Goal: Task Accomplishment & Management: Use online tool/utility

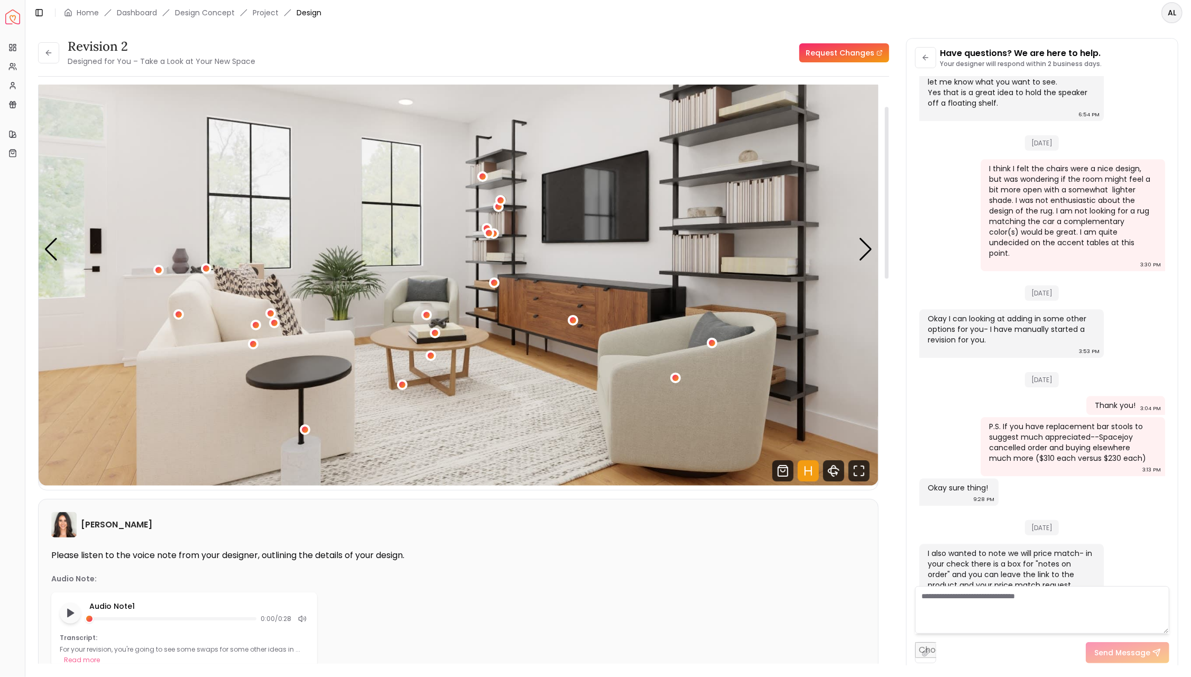
scroll to position [140, 0]
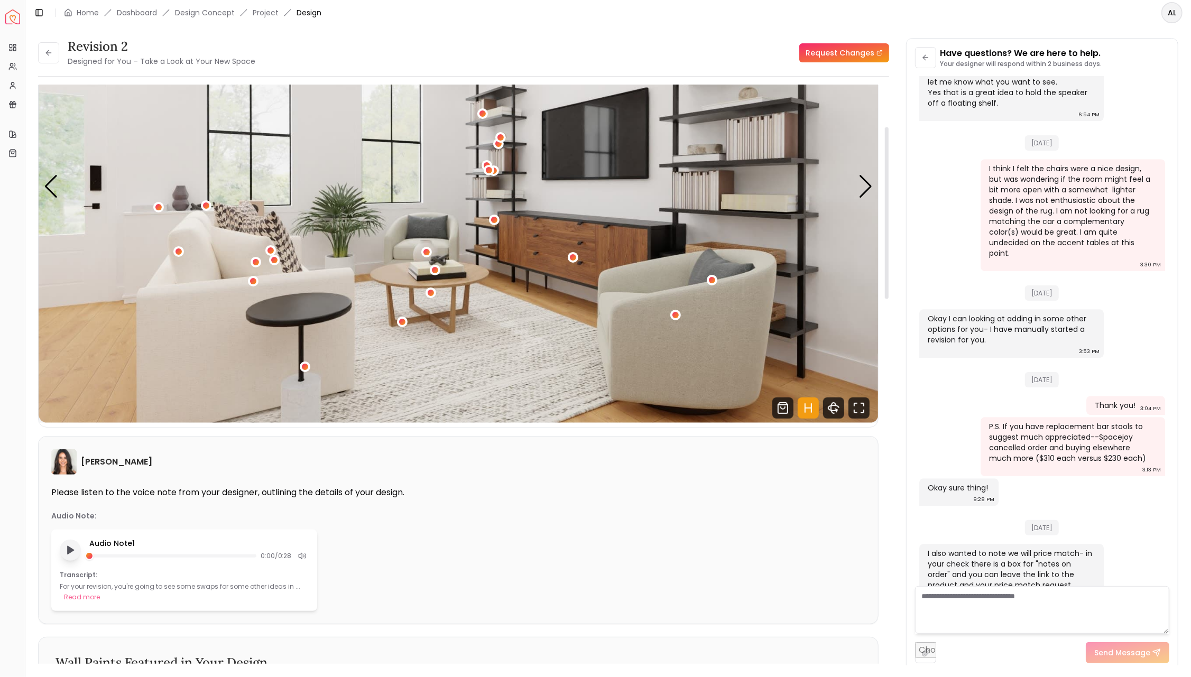
click at [73, 548] on icon "Play audio note" at bounding box center [70, 550] width 11 height 11
click at [864, 186] on div "Next slide" at bounding box center [866, 186] width 14 height 23
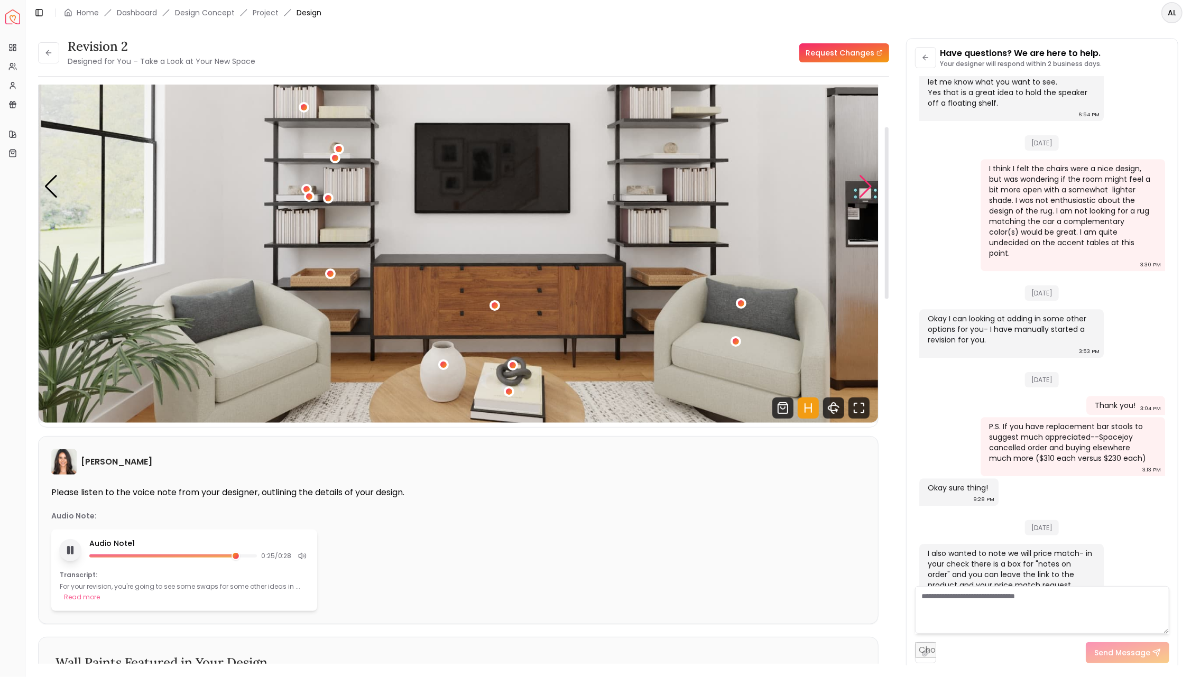
click at [864, 186] on div "Next slide" at bounding box center [866, 186] width 14 height 23
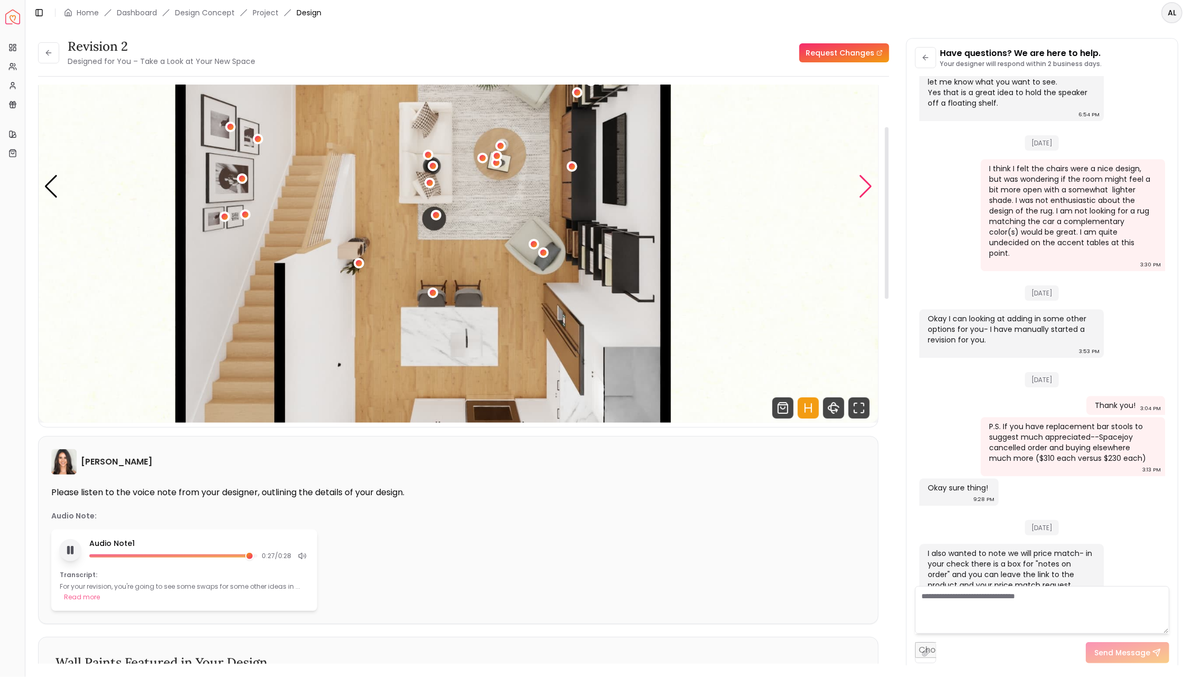
click at [864, 186] on div "Next slide" at bounding box center [866, 186] width 14 height 23
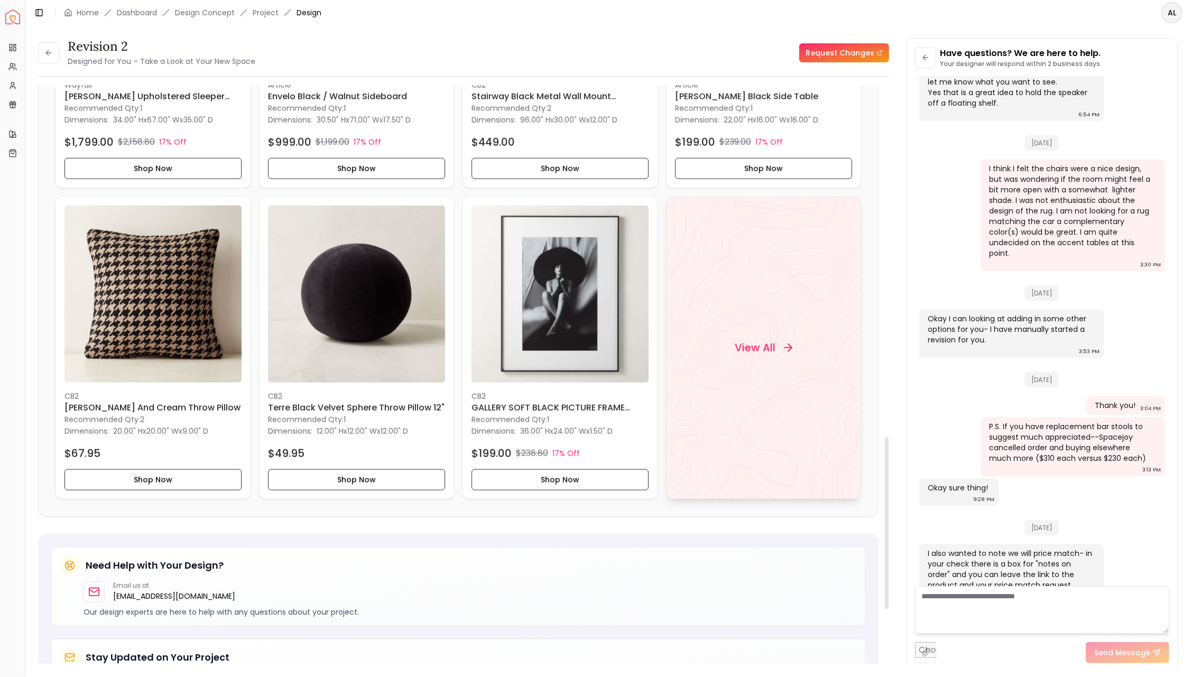
scroll to position [1186, 0]
click at [758, 347] on h4 "View All" at bounding box center [755, 347] width 41 height 15
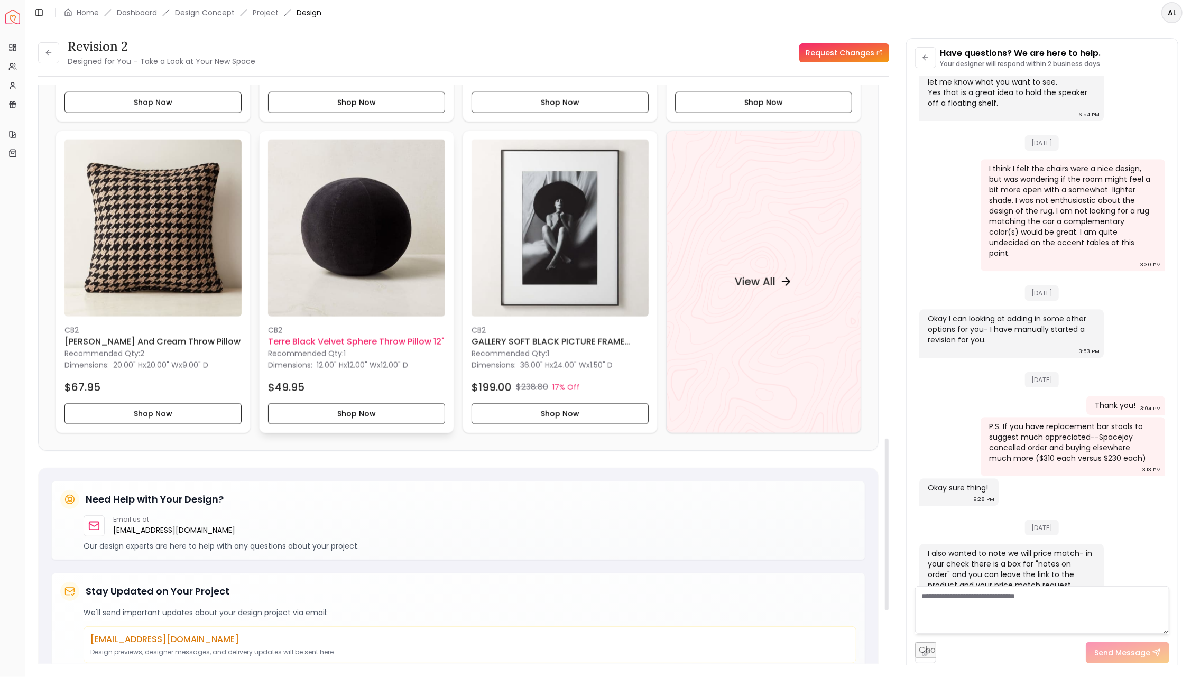
scroll to position [1256, 0]
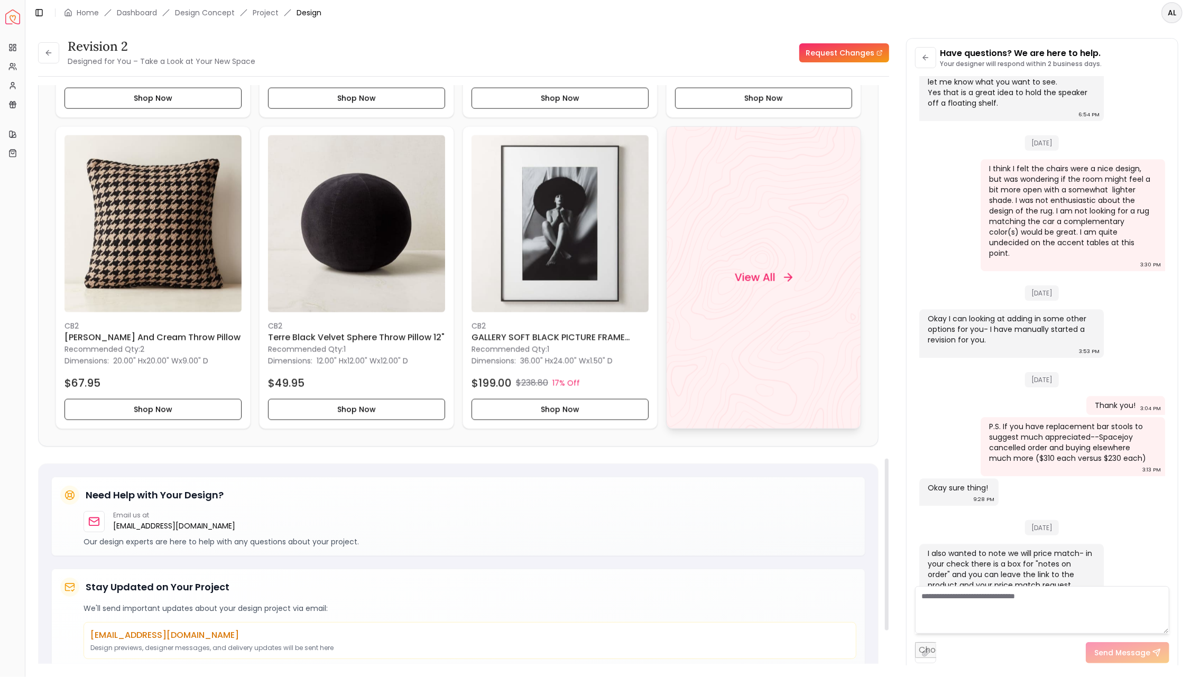
click at [769, 276] on h4 "View All" at bounding box center [755, 277] width 41 height 15
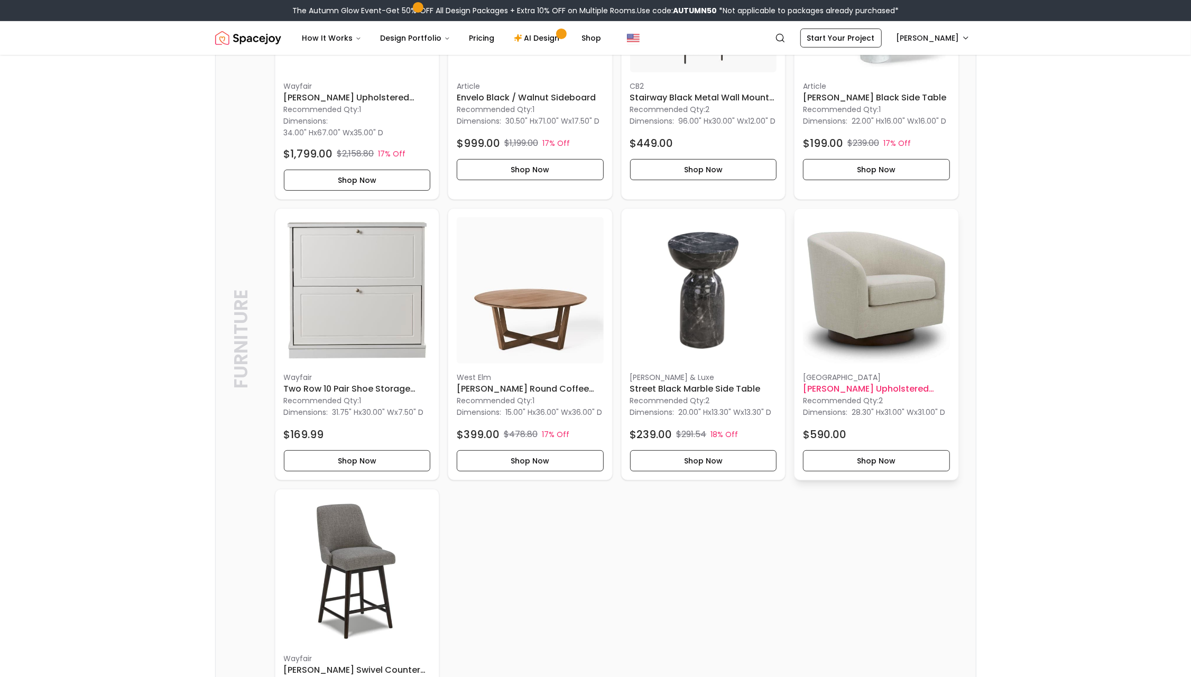
scroll to position [408, 0]
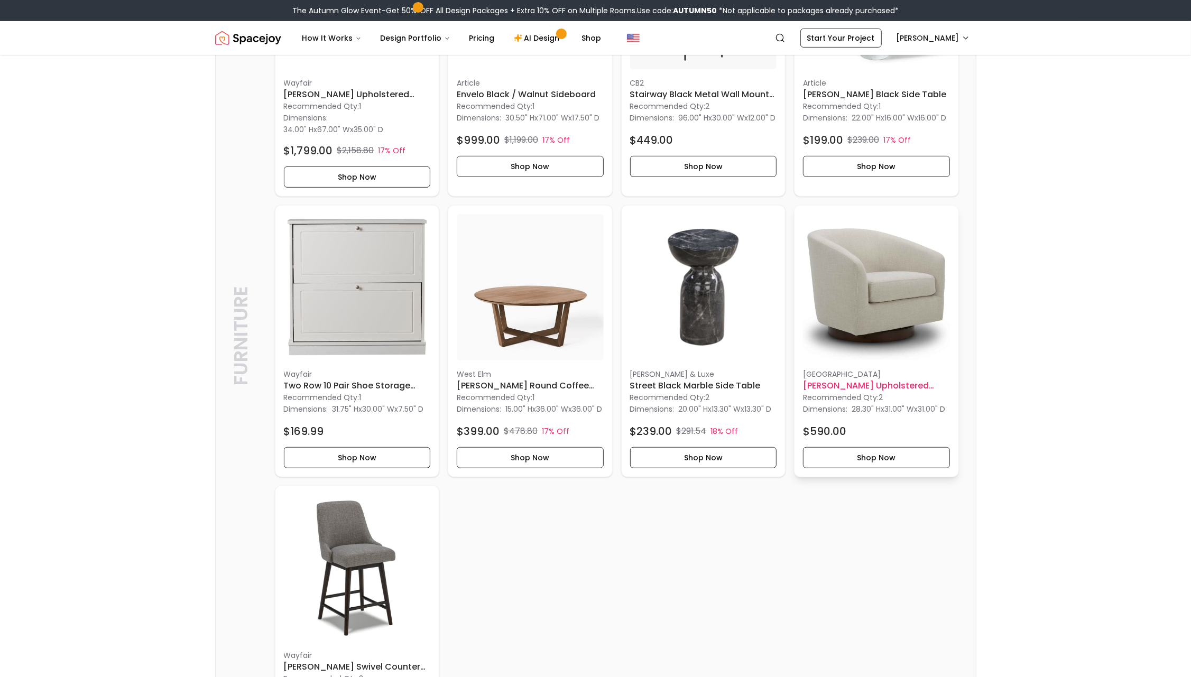
click at [837, 384] on h6 "[PERSON_NAME] Upholstered Swivel Barrel Chair" at bounding box center [876, 386] width 147 height 13
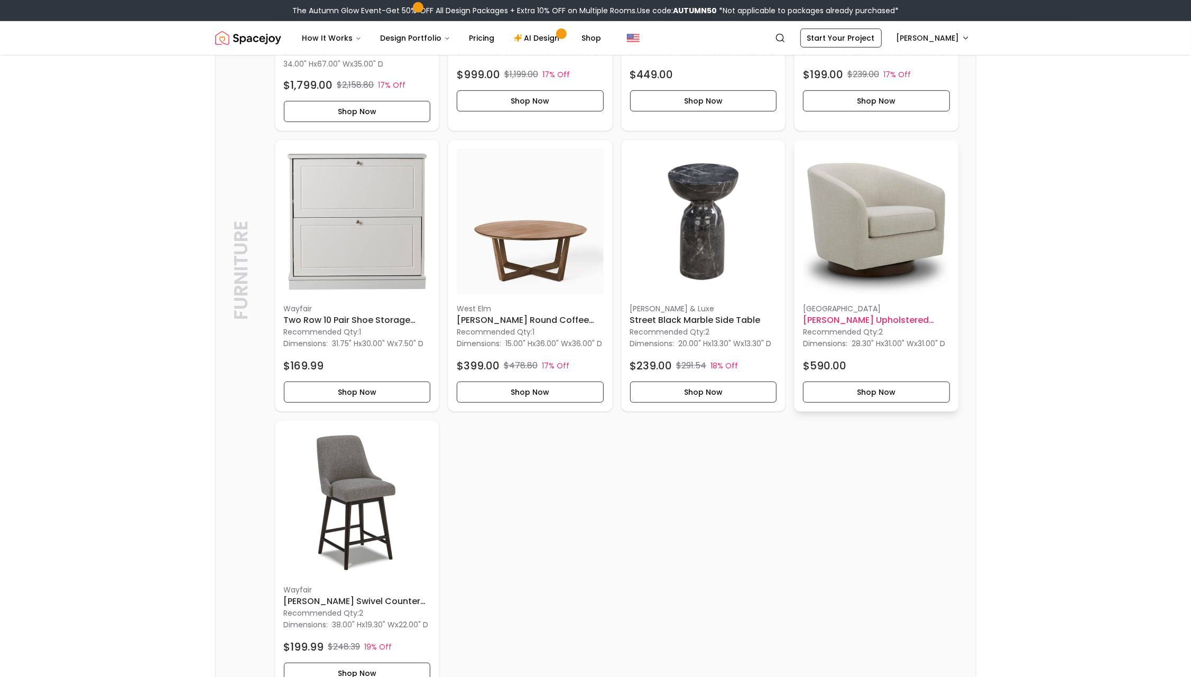
scroll to position [495, 0]
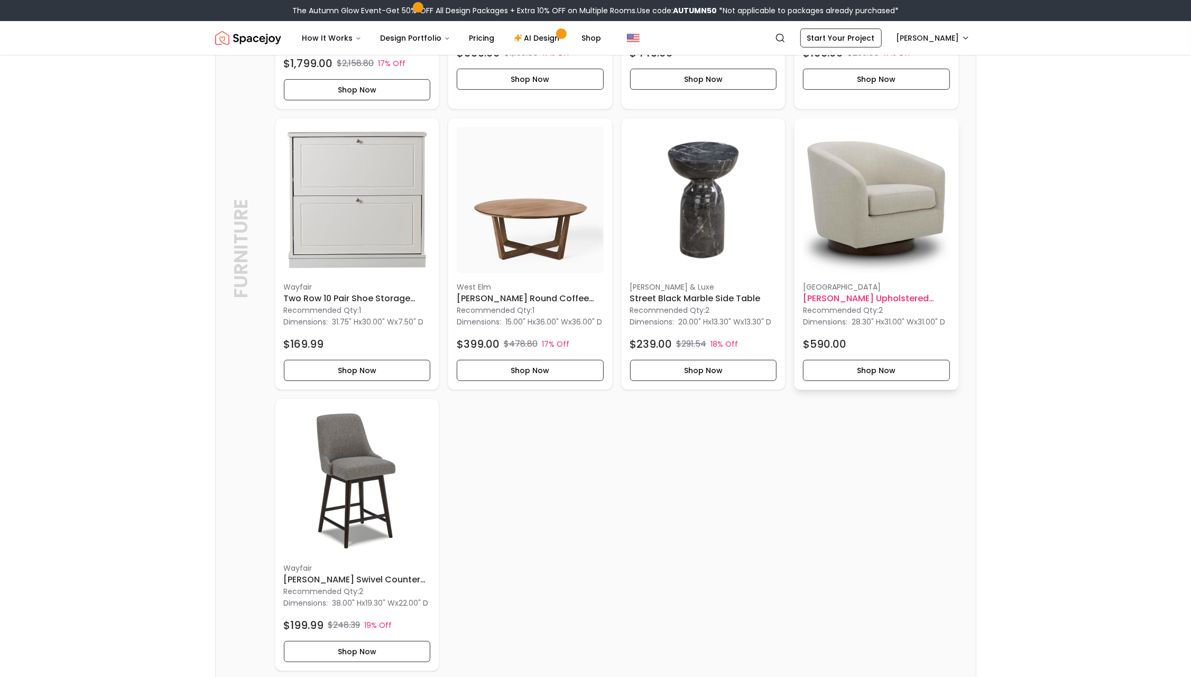
click at [836, 296] on h6 "[PERSON_NAME] Upholstered Swivel Barrel Chair" at bounding box center [876, 298] width 147 height 13
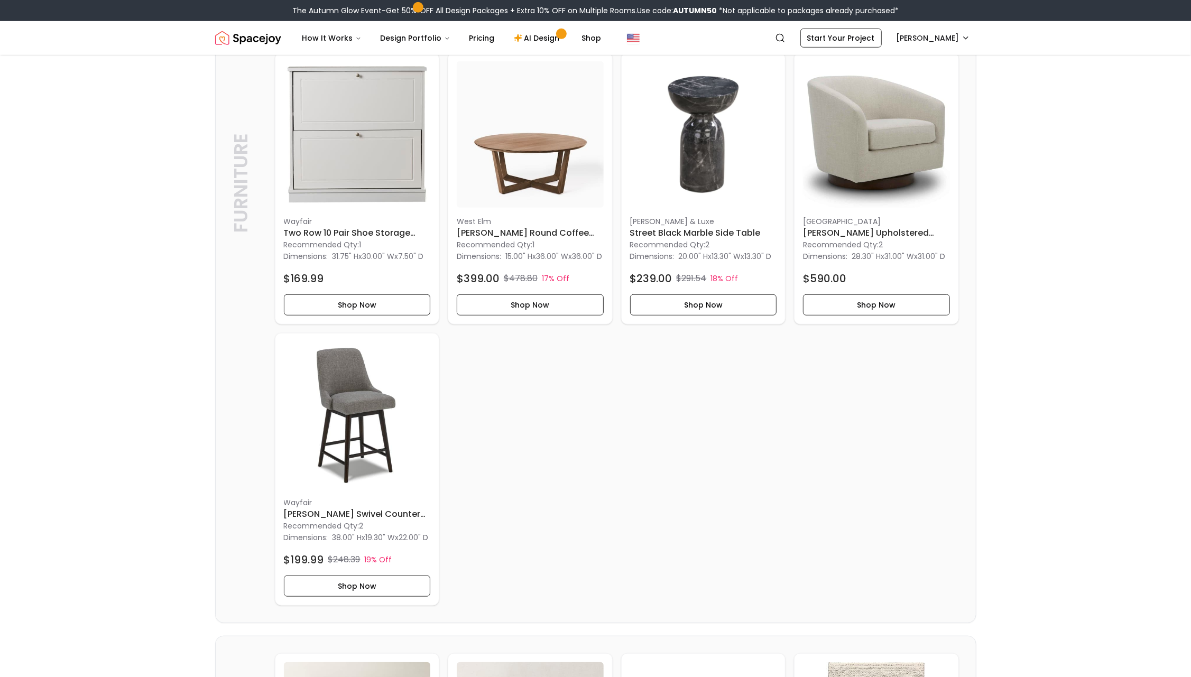
scroll to position [605, 0]
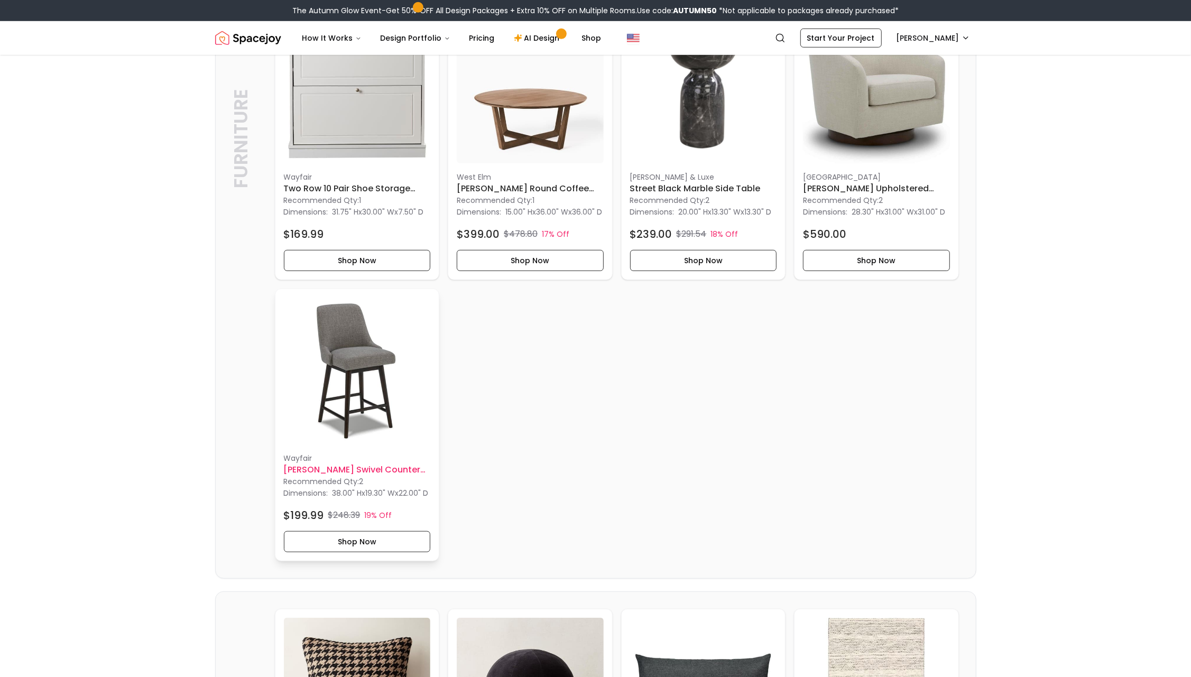
click at [309, 476] on h6 "Luong Swivel Counter Stool" at bounding box center [357, 470] width 147 height 13
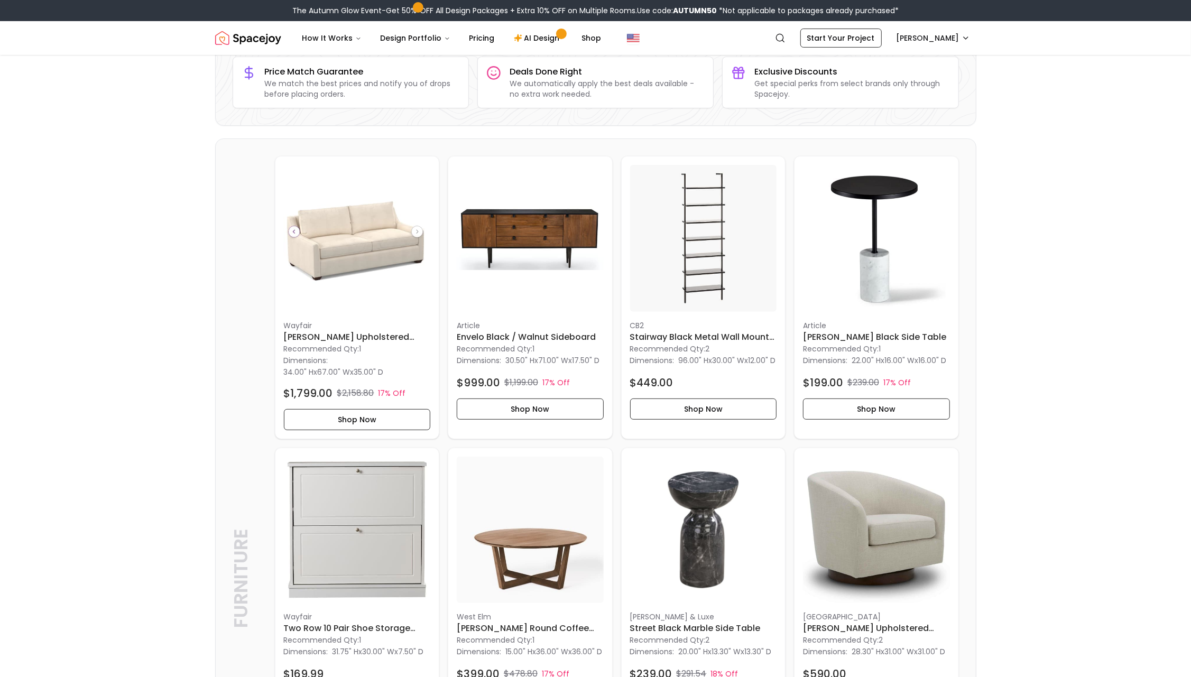
scroll to position [0, 0]
